Goal: Check status: Check status

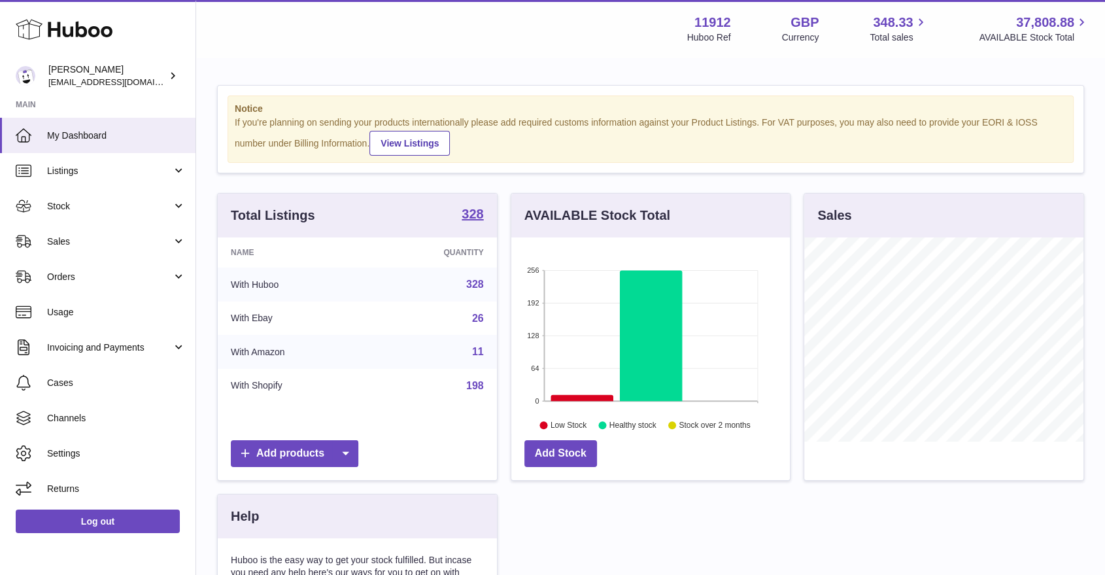
scroll to position [204, 279]
click at [131, 251] on link "Sales" at bounding box center [98, 241] width 196 height 35
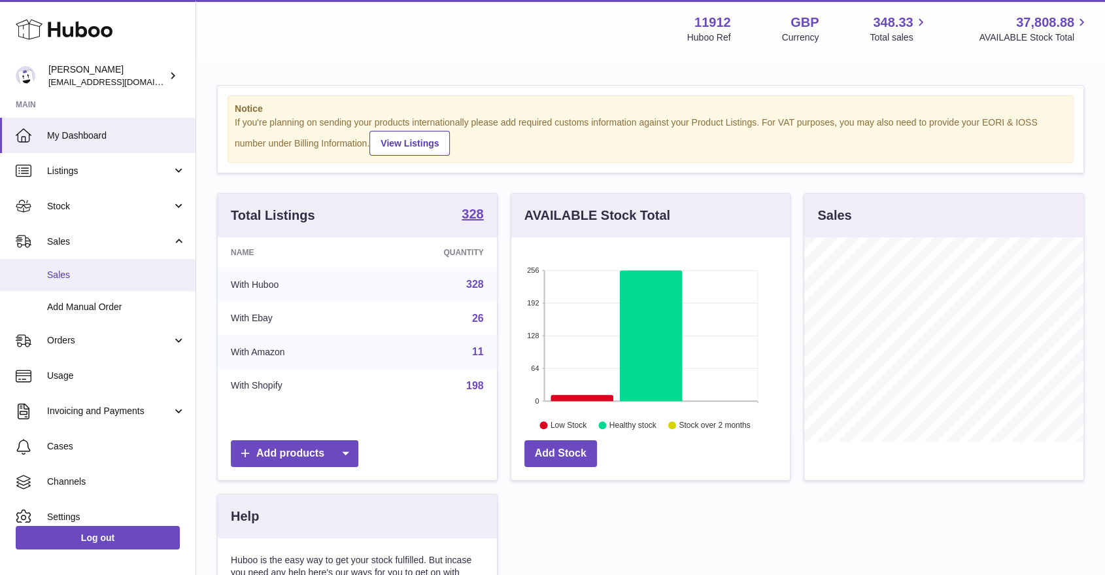
click at [96, 281] on link "Sales" at bounding box center [98, 275] width 196 height 32
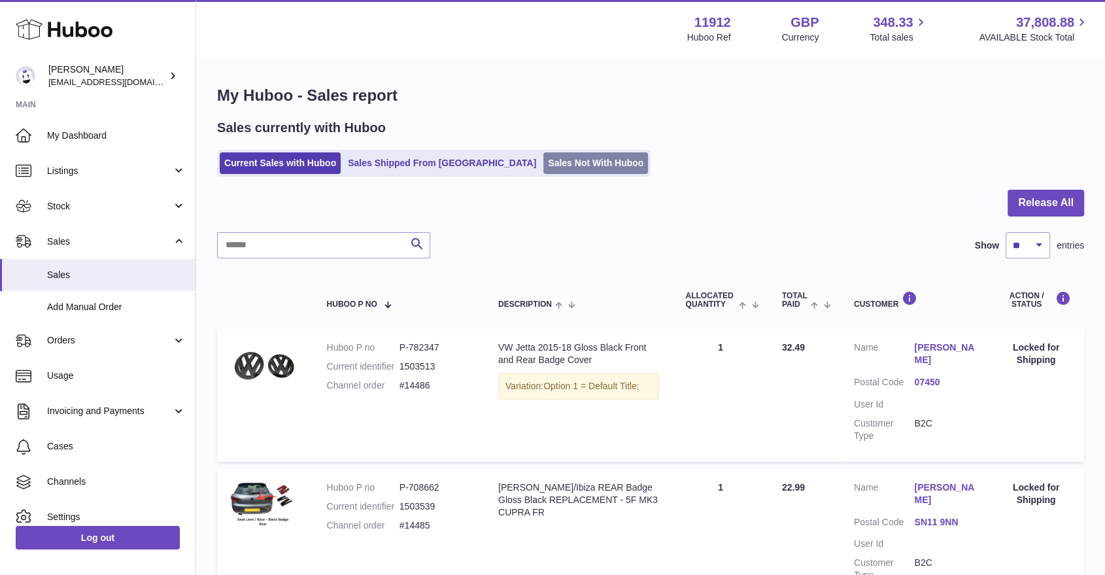
click at [544, 158] on link "Sales Not With Huboo" at bounding box center [596, 163] width 105 height 22
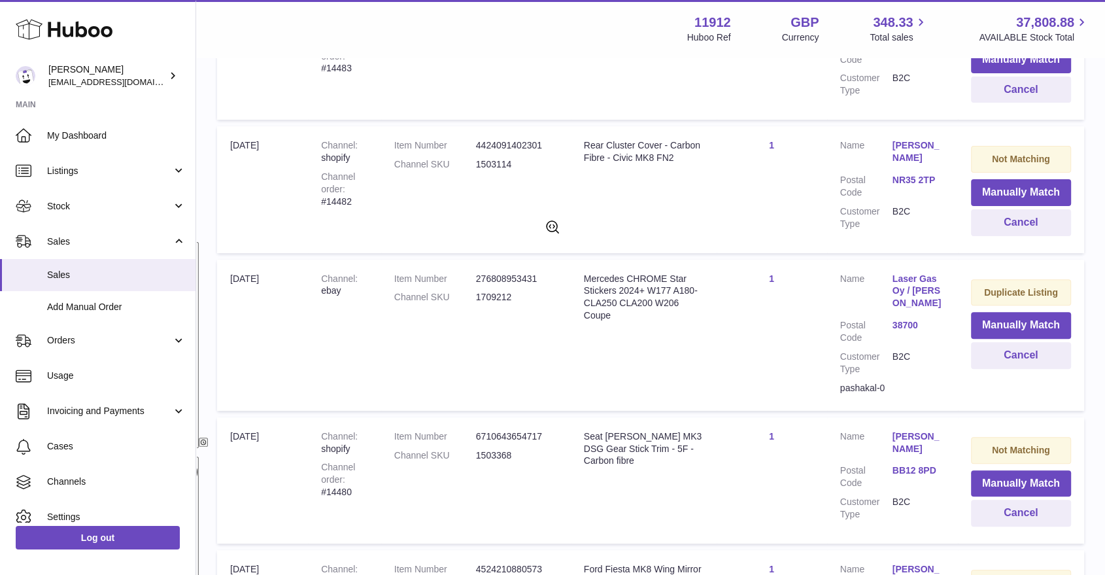
scroll to position [363, 0]
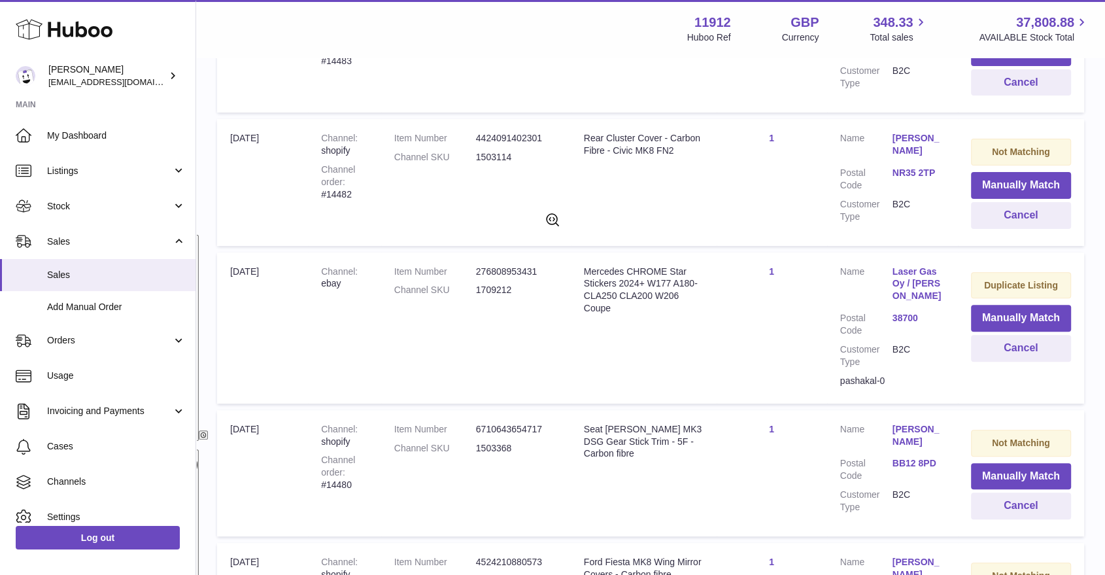
click at [501, 293] on dd "1709212" at bounding box center [517, 290] width 82 height 12
type textarea "*******"
click at [501, 293] on dd "1709212" at bounding box center [517, 290] width 82 height 12
copy dd "1709212"
click at [1008, 315] on button "Manually Match" at bounding box center [1021, 318] width 100 height 27
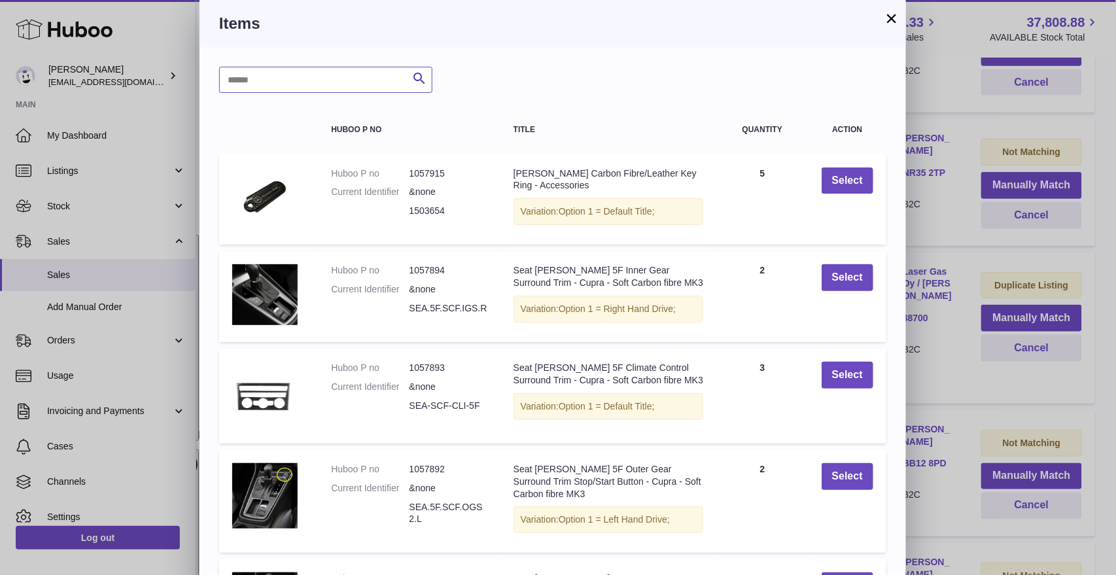
click at [351, 75] on input "text" at bounding box center [325, 80] width 213 height 26
paste input "*******"
type input "*******"
click at [439, 92] on div "******* Search" at bounding box center [552, 80] width 667 height 26
click at [425, 85] on icon "submit" at bounding box center [419, 79] width 16 height 16
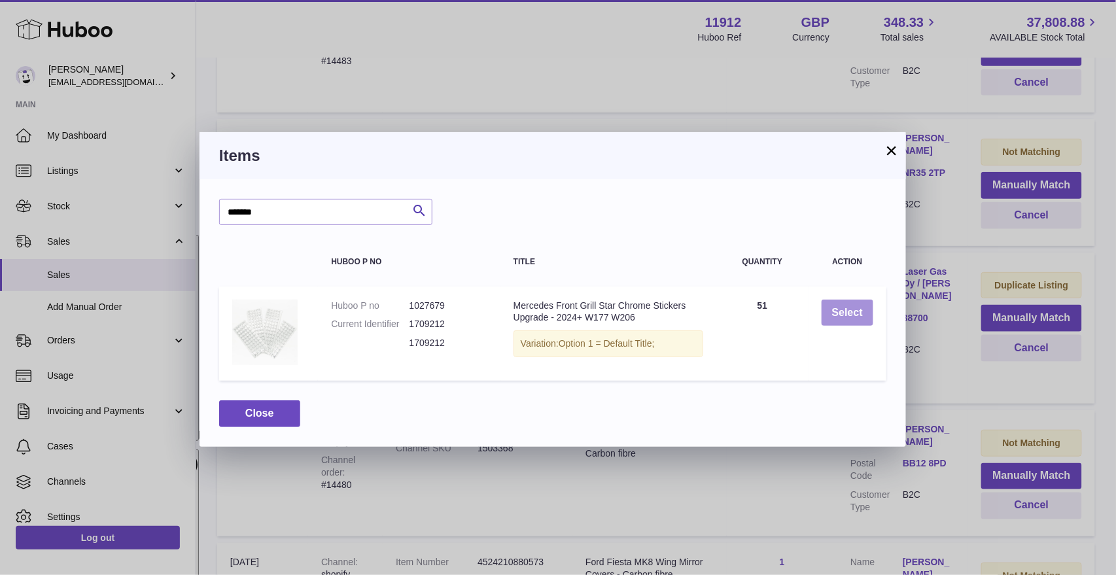
click at [856, 311] on button "Select" at bounding box center [848, 313] width 52 height 27
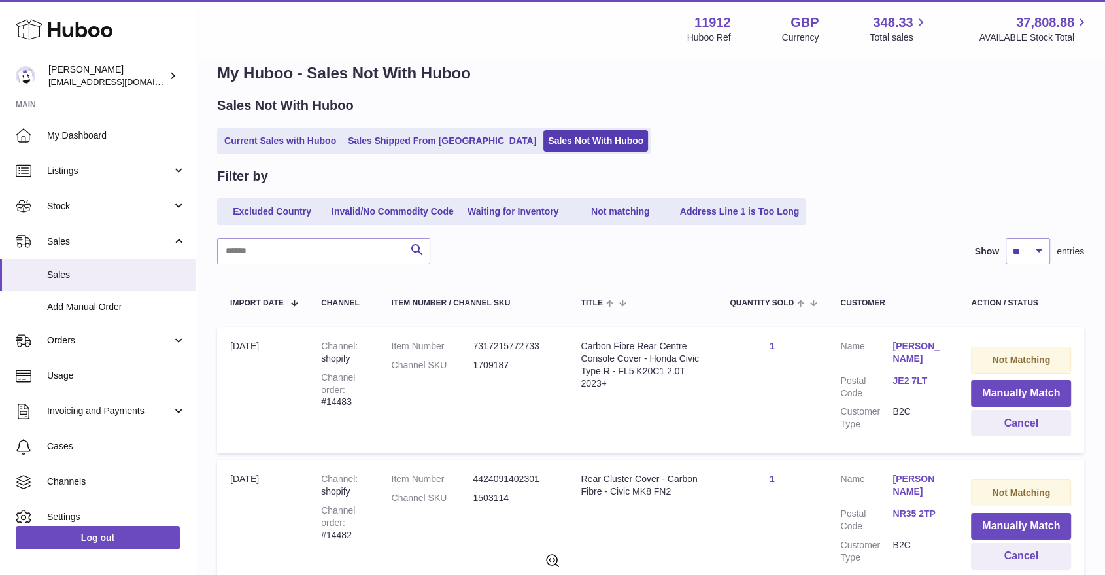
scroll to position [0, 0]
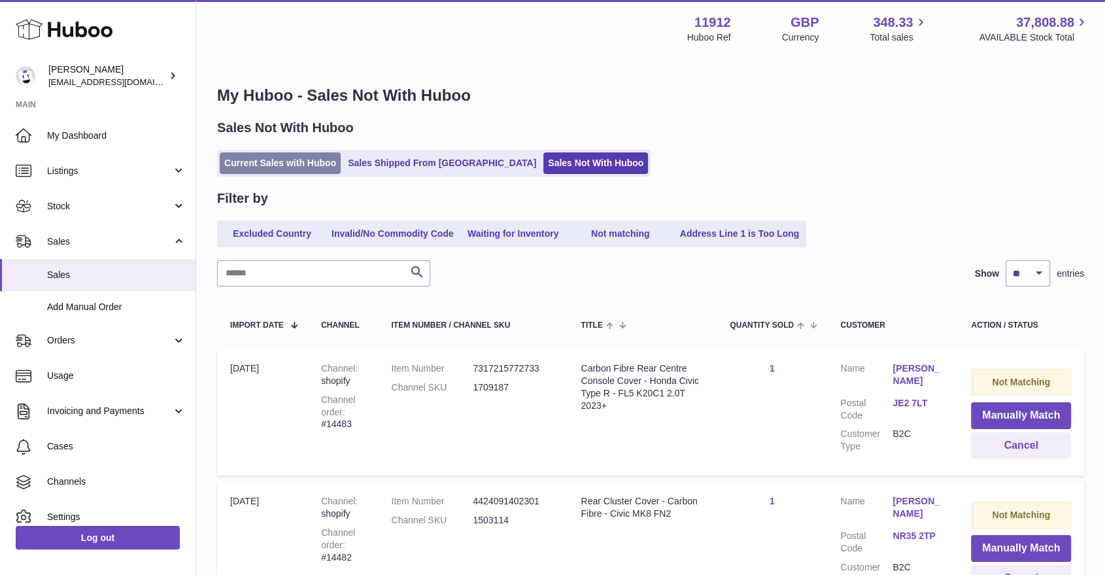
click at [294, 160] on link "Current Sales with Huboo" at bounding box center [280, 163] width 121 height 22
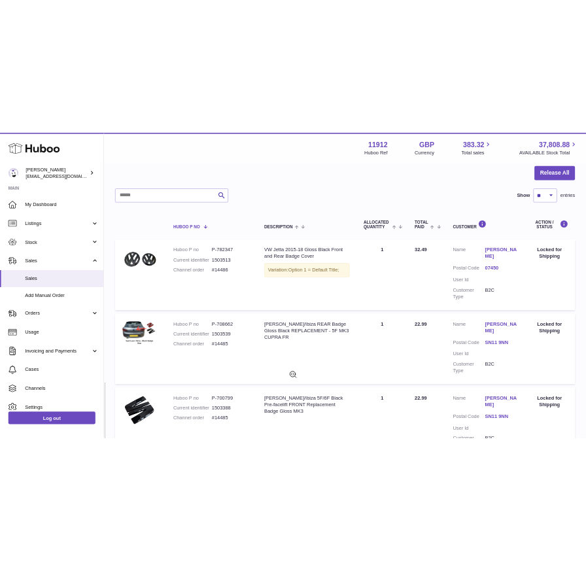
scroll to position [145, 0]
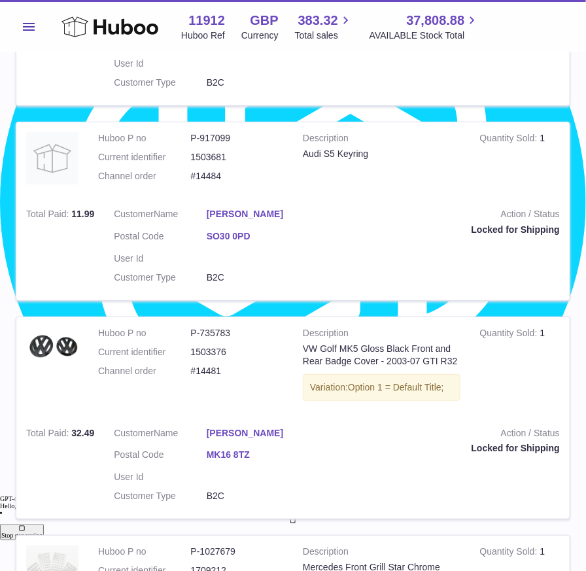
scroll to position [1308, 0]
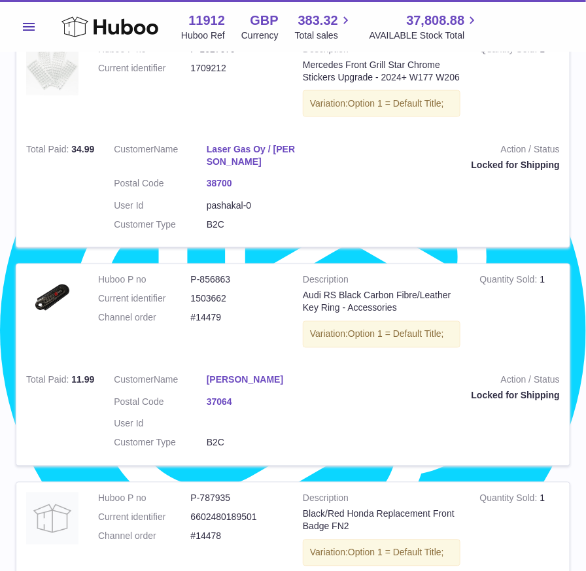
scroll to position [1744, 0]
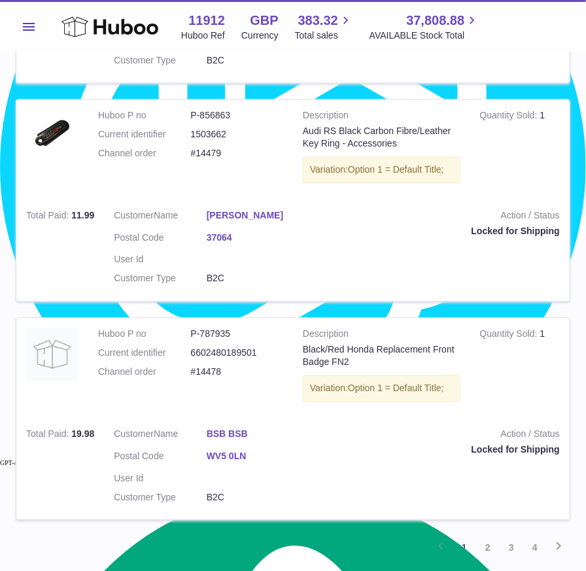
scroll to position [1889, 0]
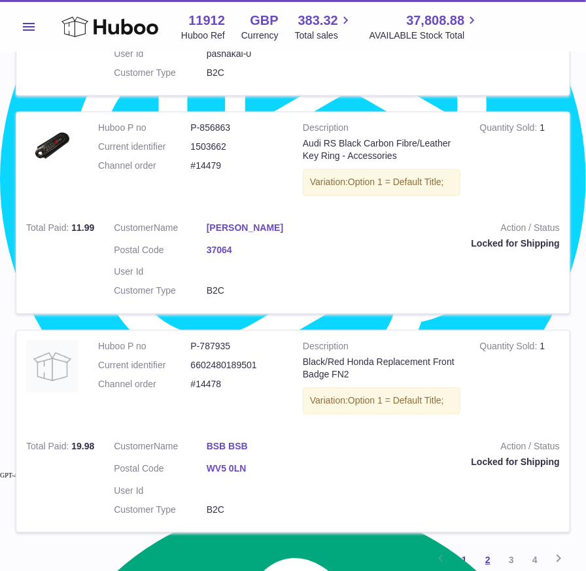
click at [482, 549] on link "2" at bounding box center [488, 561] width 24 height 24
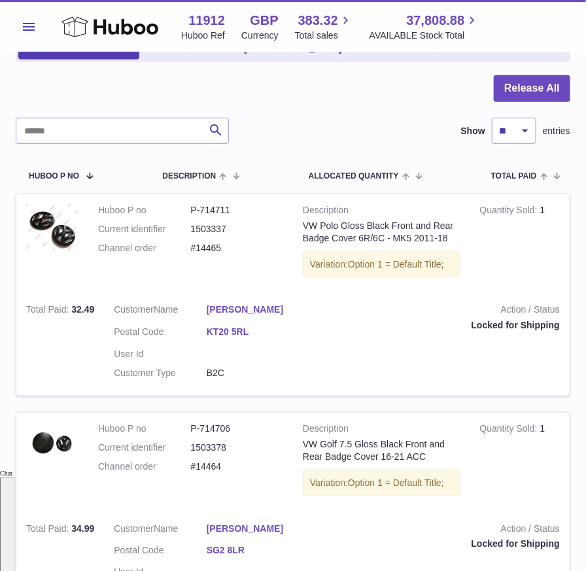
scroll to position [125, 0]
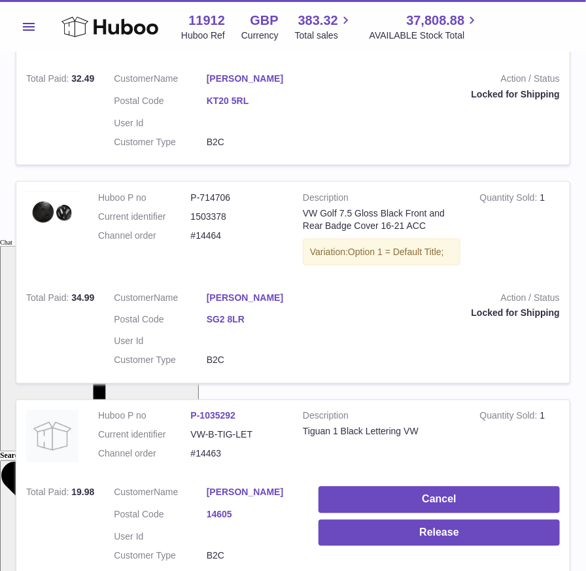
scroll to position [343, 0]
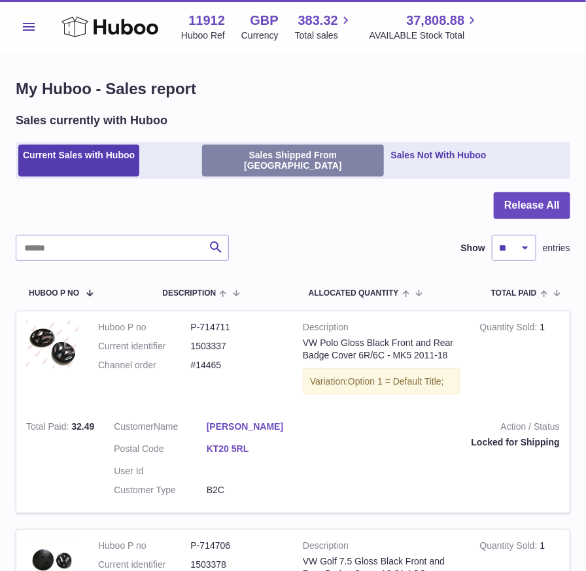
click at [266, 163] on link "Sales Shipped From Huboo" at bounding box center [292, 161] width 181 height 33
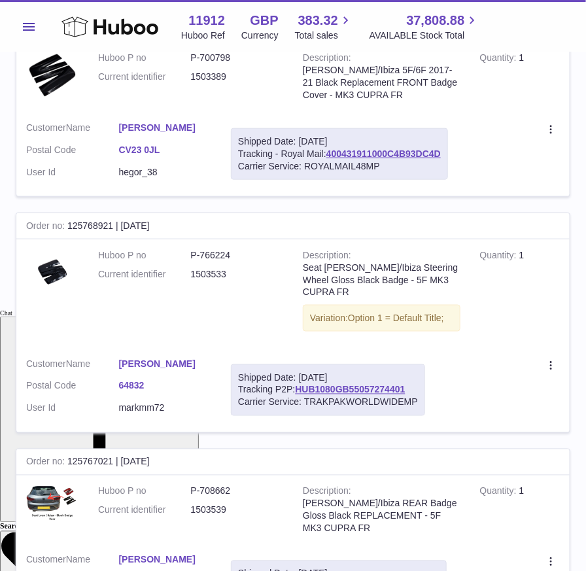
scroll to position [290, 0]
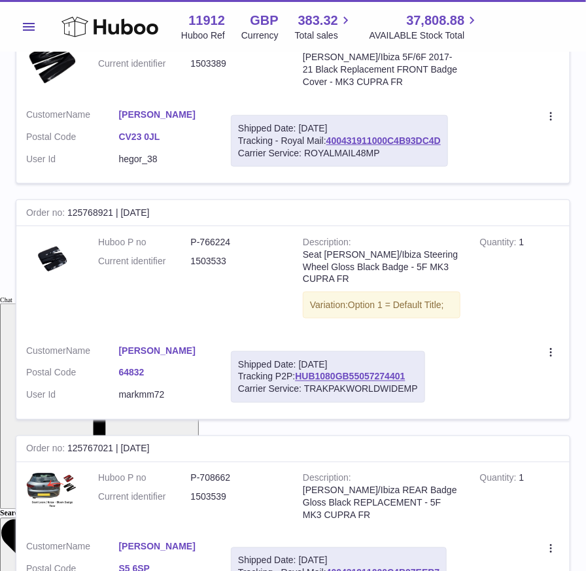
click at [506, 126] on td "Create a ticket Duplicate Order" at bounding box center [514, 141] width 112 height 84
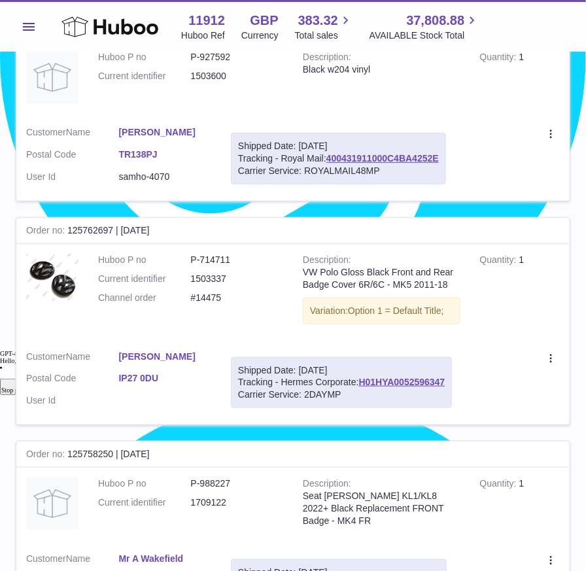
scroll to position [1381, 0]
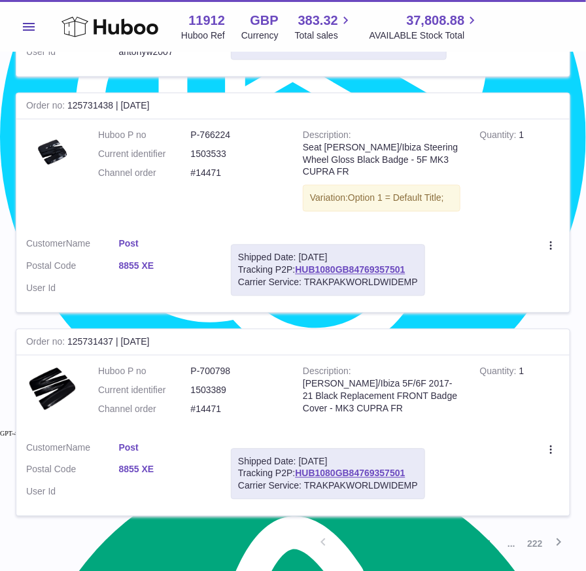
scroll to position [1962, 0]
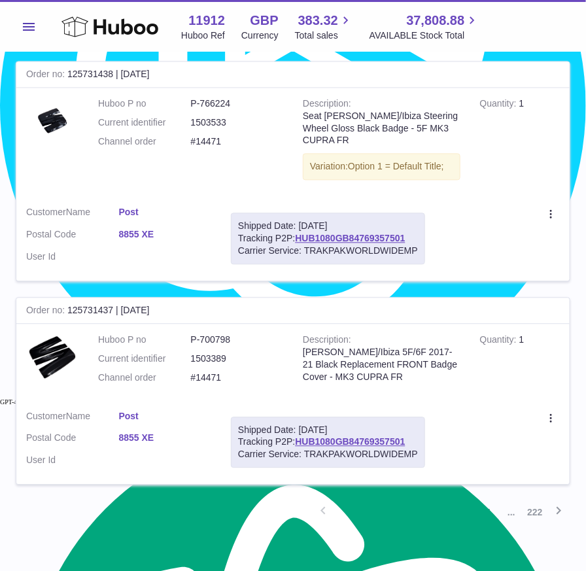
click at [370, 501] on link "2" at bounding box center [370, 513] width 24 height 24
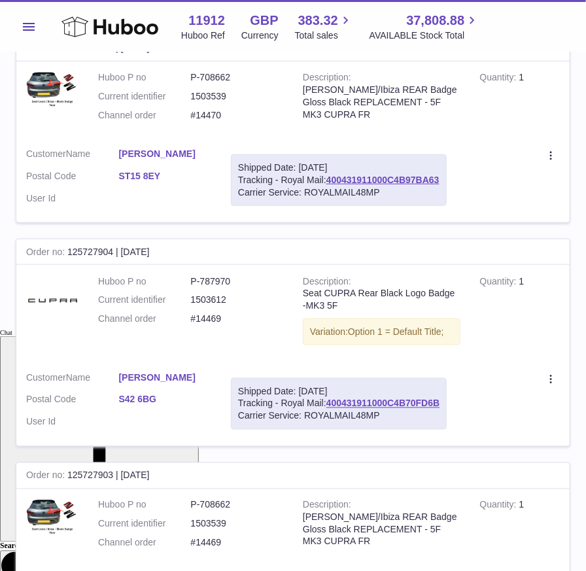
scroll to position [270, 0]
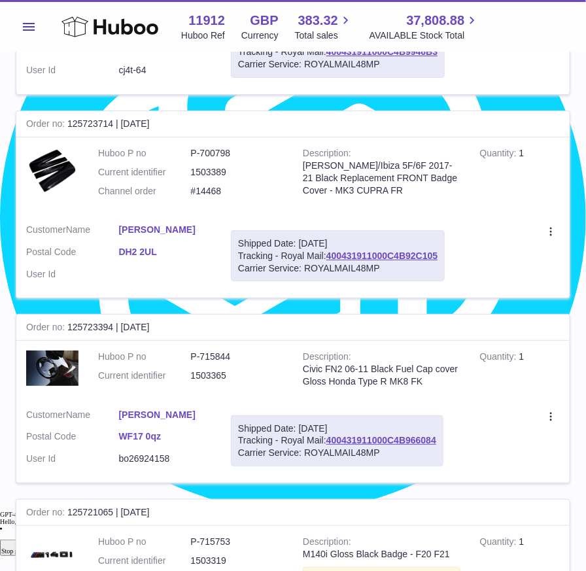
scroll to position [1287, 0]
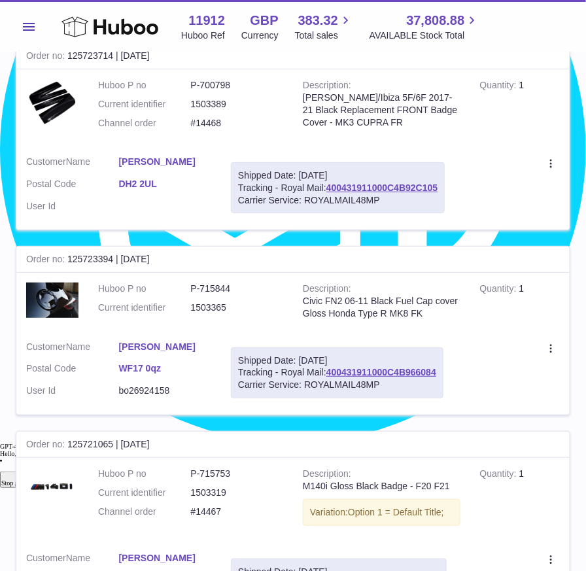
click at [478, 227] on tbody "Order no 125730614 | 1st Oct Huboo P no P-708662 Current identifier 1503539 Cha…" at bounding box center [293, 47] width 555 height 2085
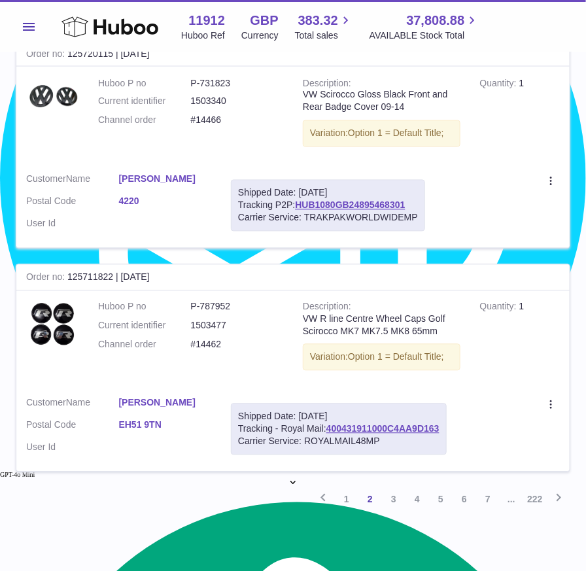
scroll to position [1928, 0]
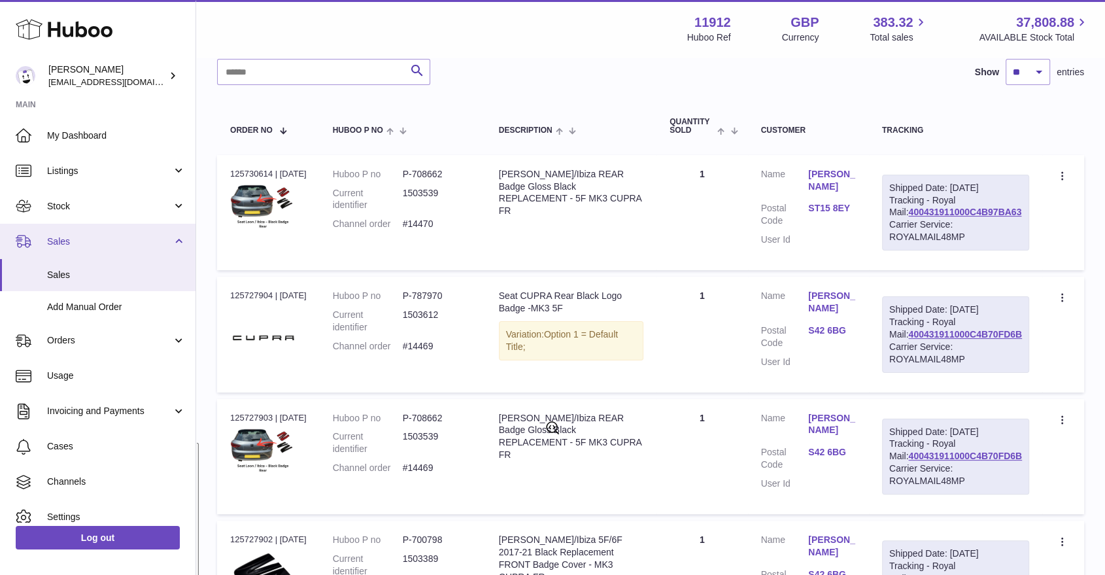
scroll to position [0, 0]
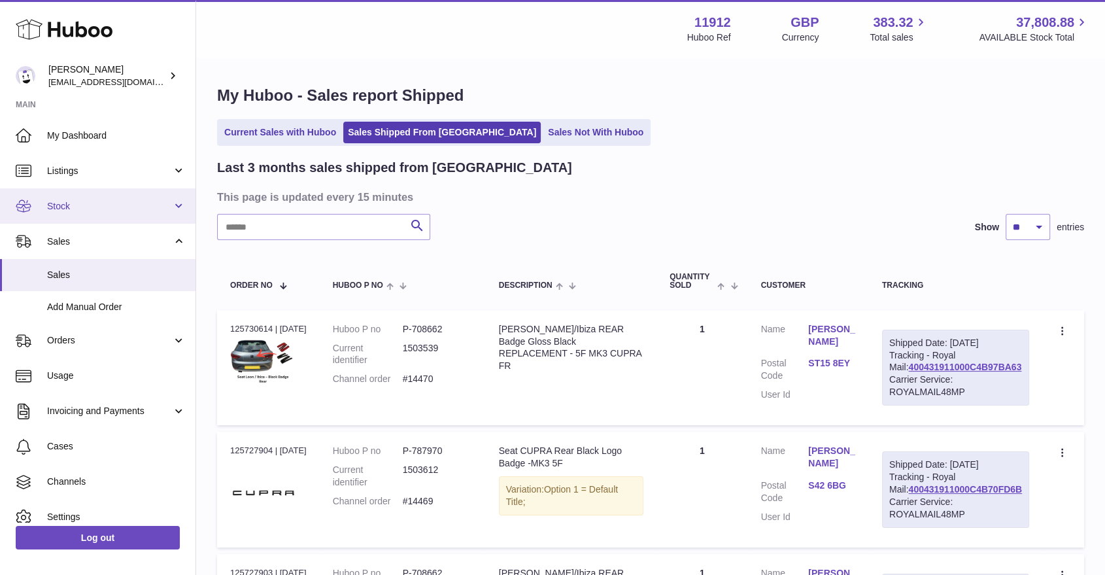
click at [164, 211] on span "Stock" at bounding box center [109, 206] width 125 height 12
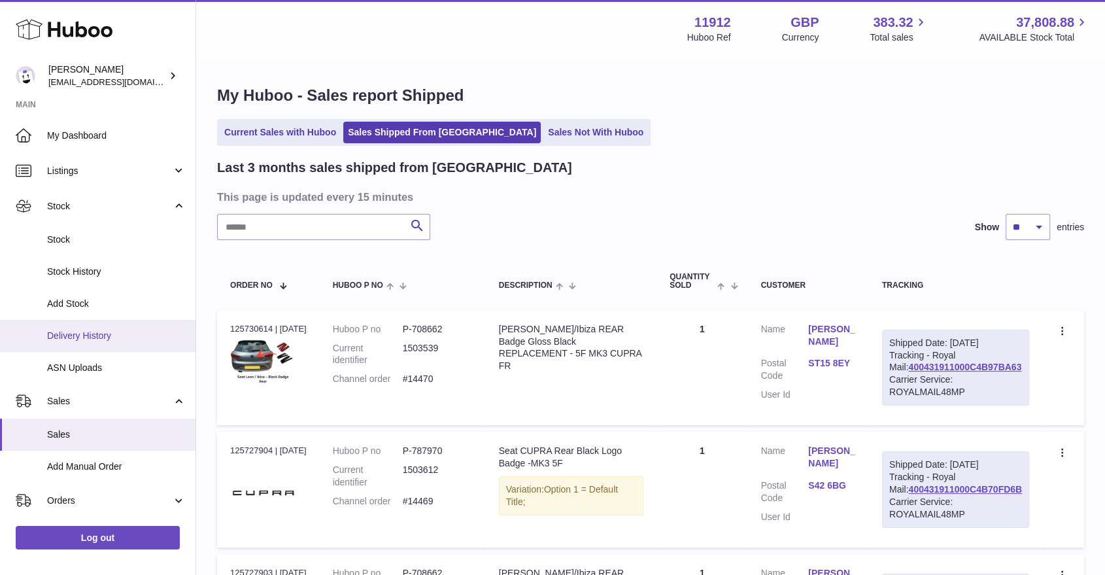
click at [78, 334] on span "Delivery History" at bounding box center [116, 336] width 139 height 12
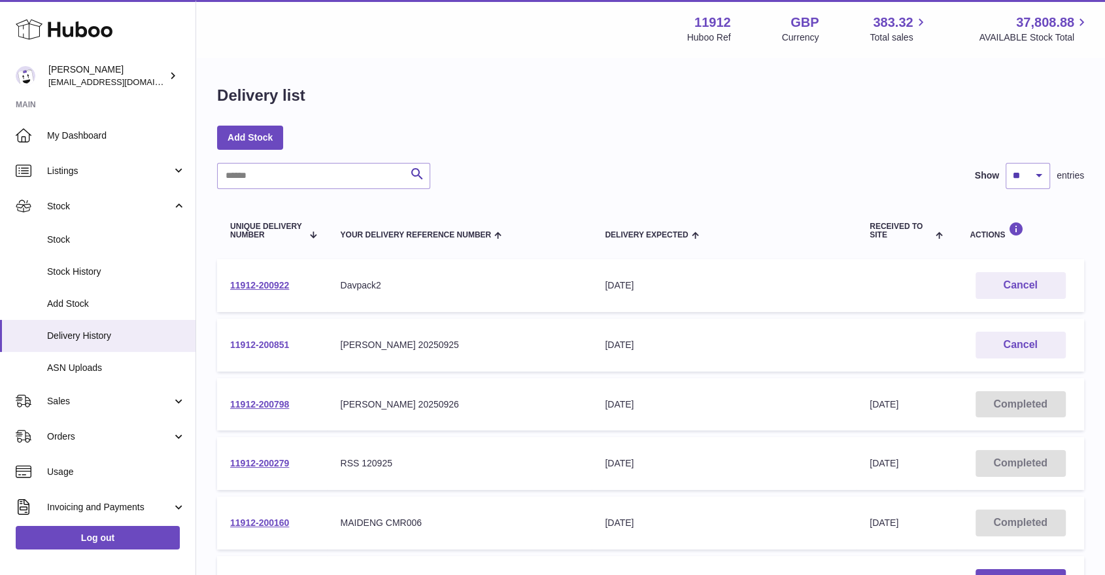
click at [254, 346] on link "11912-200851" at bounding box center [259, 344] width 59 height 10
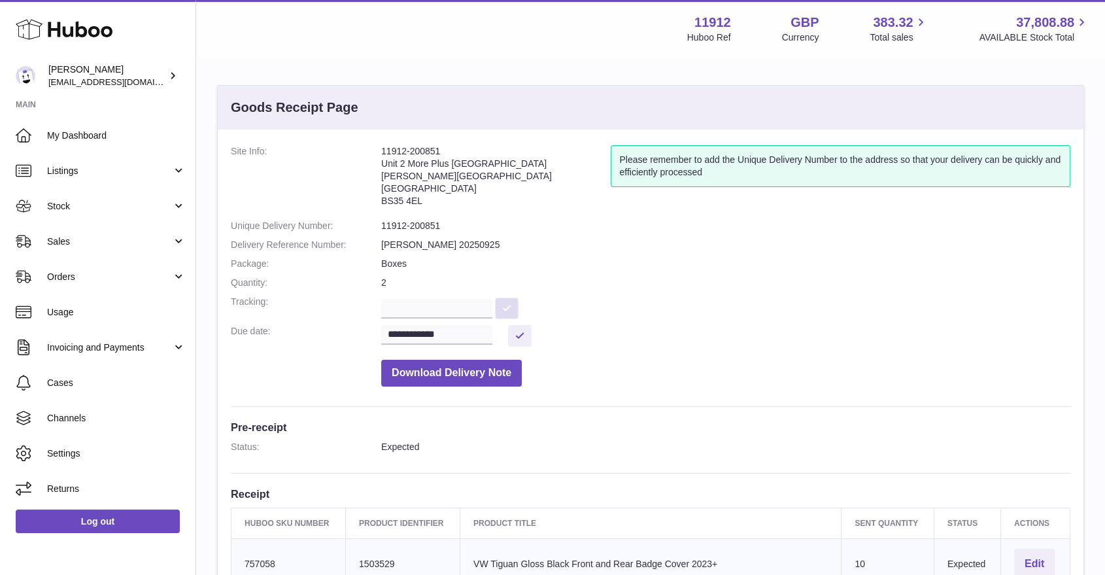
click at [519, 309] on button at bounding box center [507, 309] width 24 height 22
click at [462, 310] on input "text" at bounding box center [436, 309] width 111 height 20
paste input "**********"
type input "**********"
click at [519, 307] on button at bounding box center [507, 309] width 24 height 22
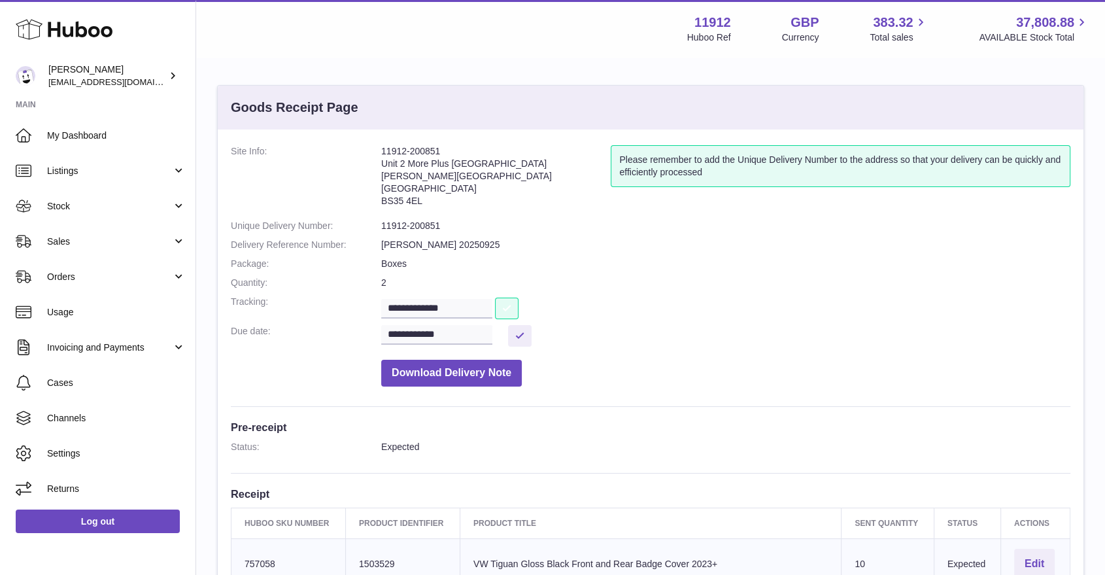
scroll to position [73, 0]
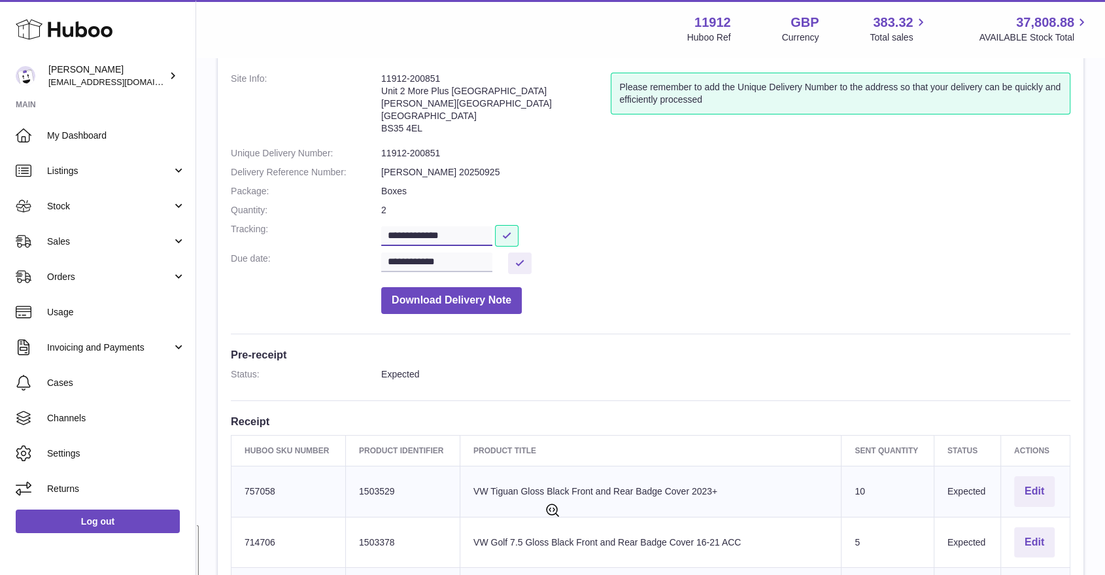
click at [451, 230] on input "**********" at bounding box center [436, 236] width 111 height 20
